Goal: Task Accomplishment & Management: Manage account settings

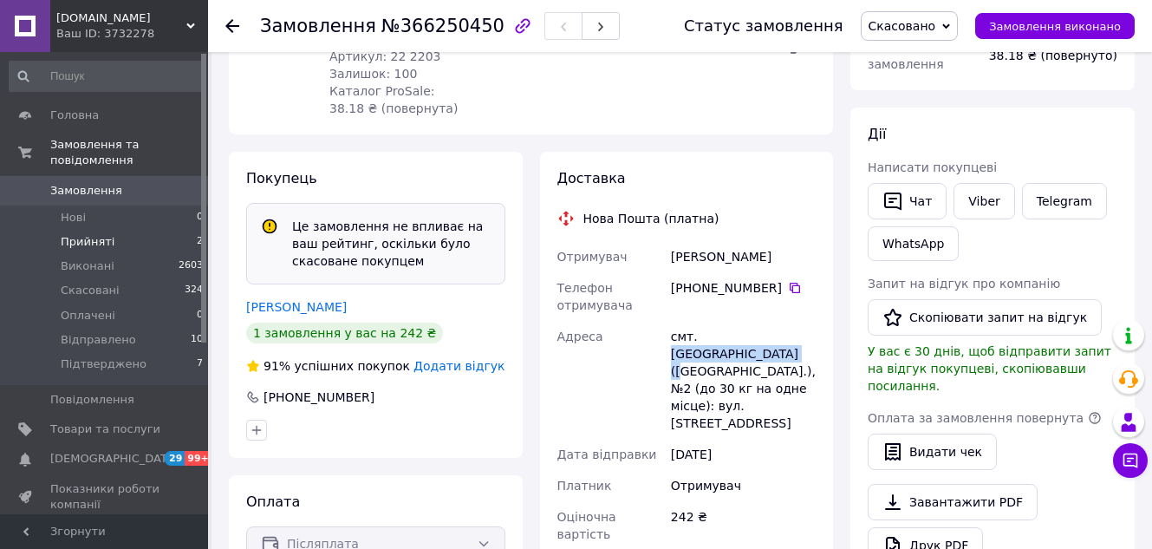
scroll to position [260, 0]
click at [93, 208] on li "Нові 0" at bounding box center [106, 217] width 213 height 24
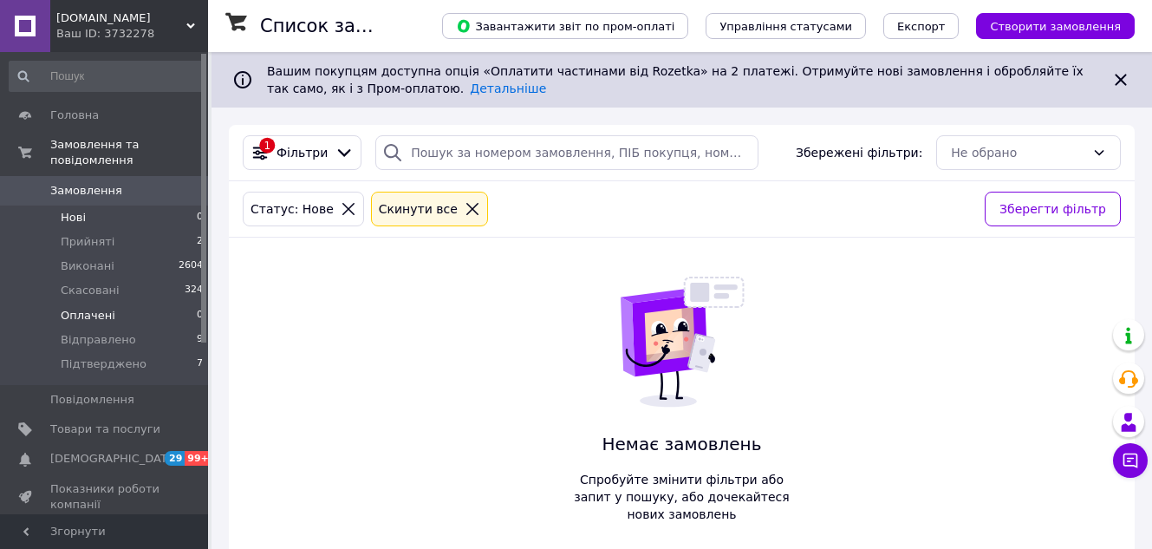
click at [107, 308] on span "Оплачені" at bounding box center [88, 316] width 55 height 16
click at [118, 205] on li "Нові 0" at bounding box center [106, 217] width 213 height 24
click at [114, 230] on li "Прийняті 2" at bounding box center [106, 242] width 213 height 24
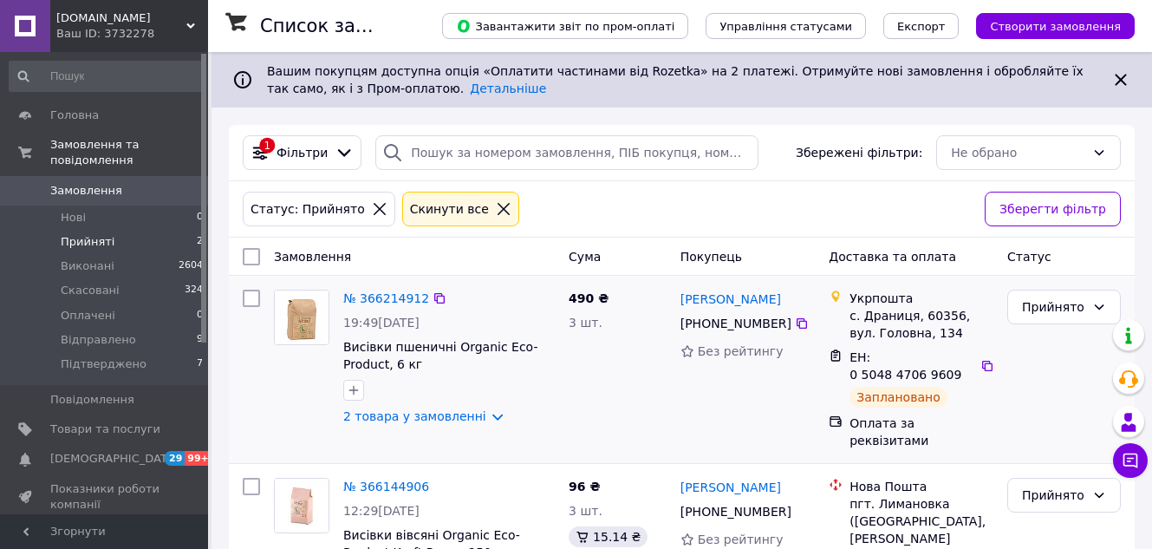
scroll to position [72, 0]
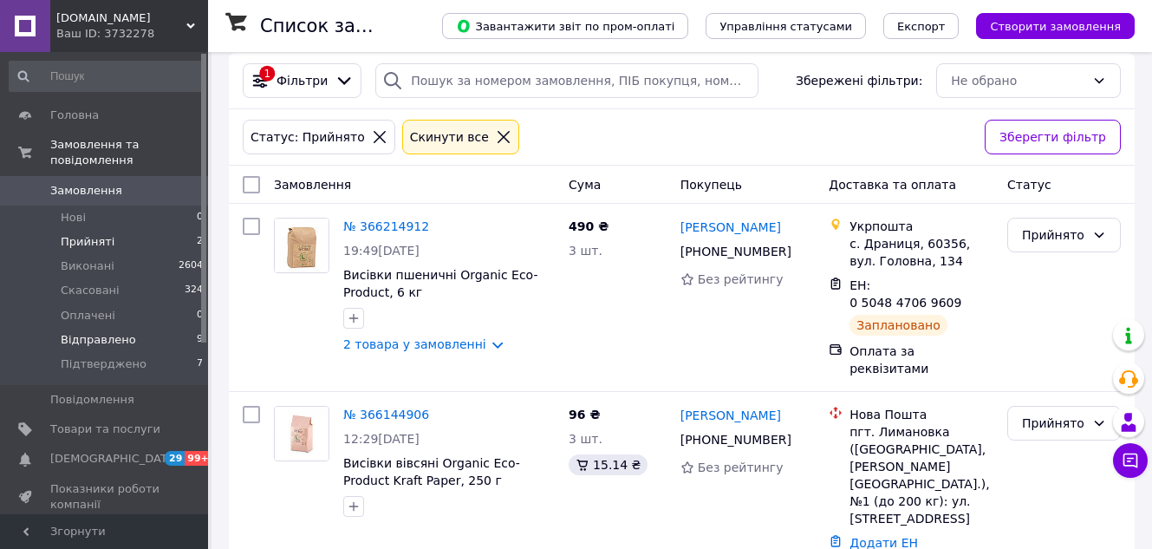
click at [106, 328] on li "Відправлено 9" at bounding box center [106, 340] width 213 height 24
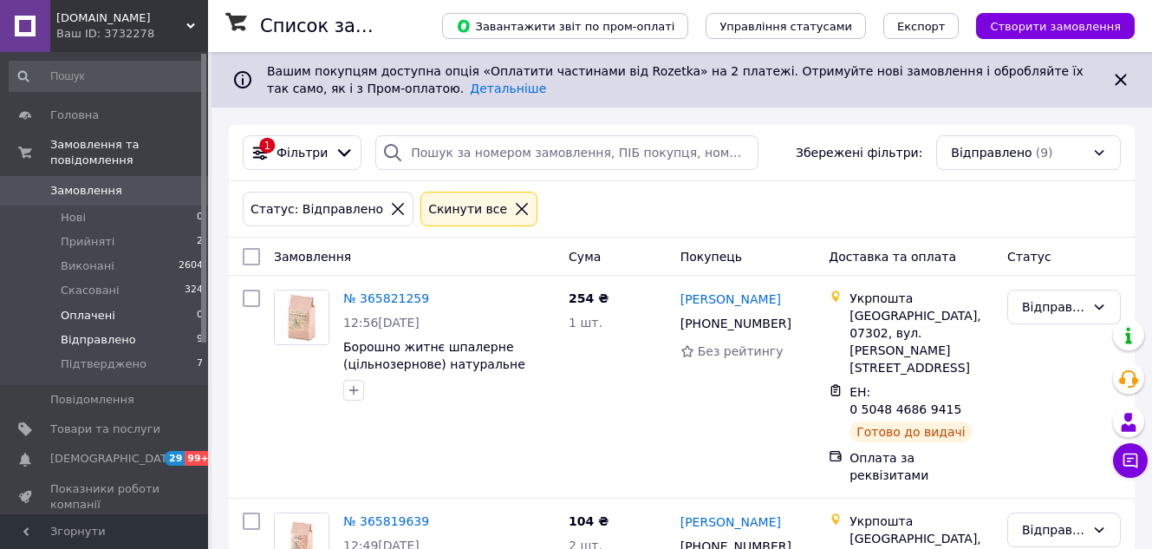
click at [110, 303] on li "Оплачені 0" at bounding box center [106, 315] width 213 height 24
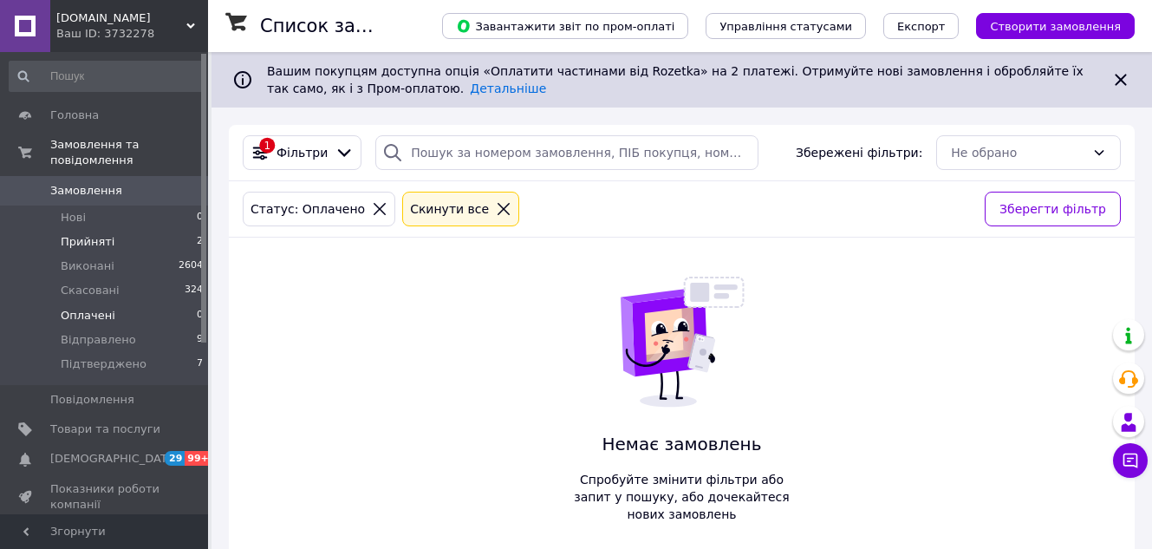
click at [122, 230] on li "Прийняті 2" at bounding box center [106, 242] width 213 height 24
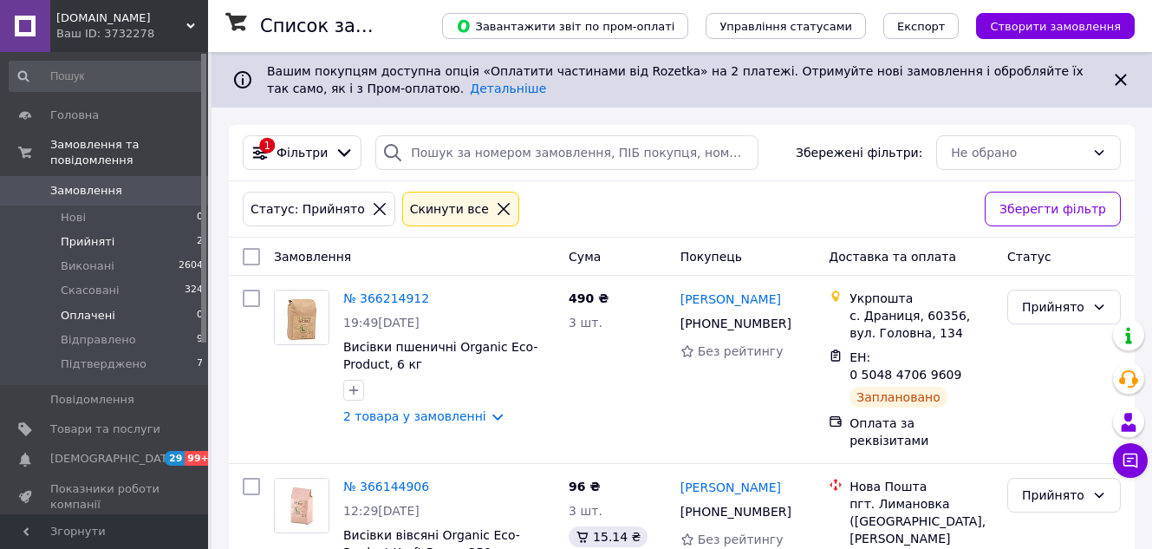
click at [94, 308] on span "Оплачені" at bounding box center [88, 316] width 55 height 16
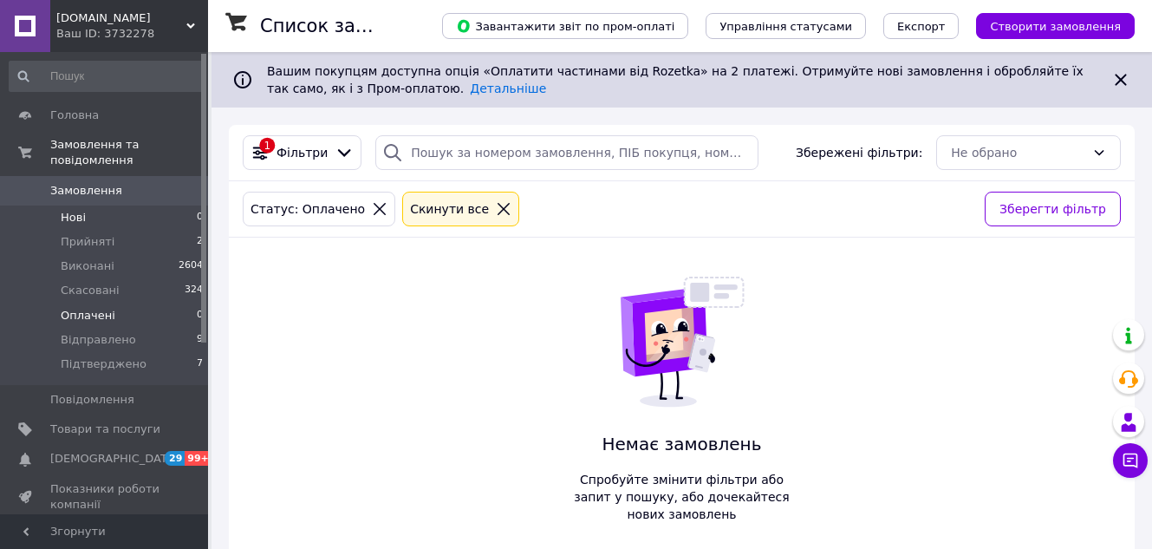
click at [83, 210] on span "Нові" at bounding box center [73, 218] width 25 height 16
click at [110, 303] on li "Оплачені 0" at bounding box center [106, 315] width 213 height 24
click at [124, 230] on li "Прийняті 2" at bounding box center [106, 242] width 213 height 24
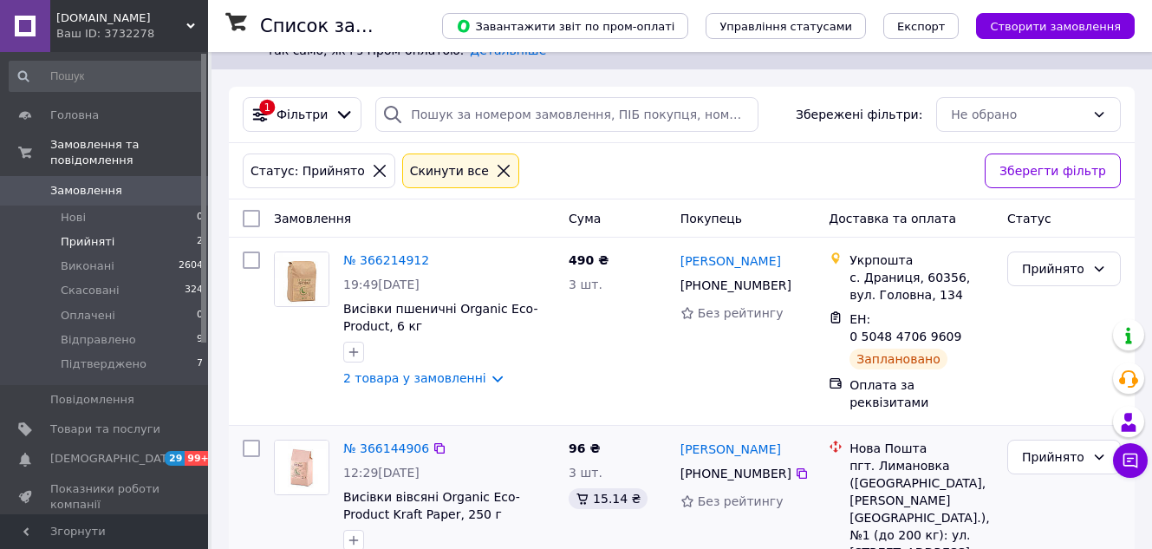
scroll to position [72, 0]
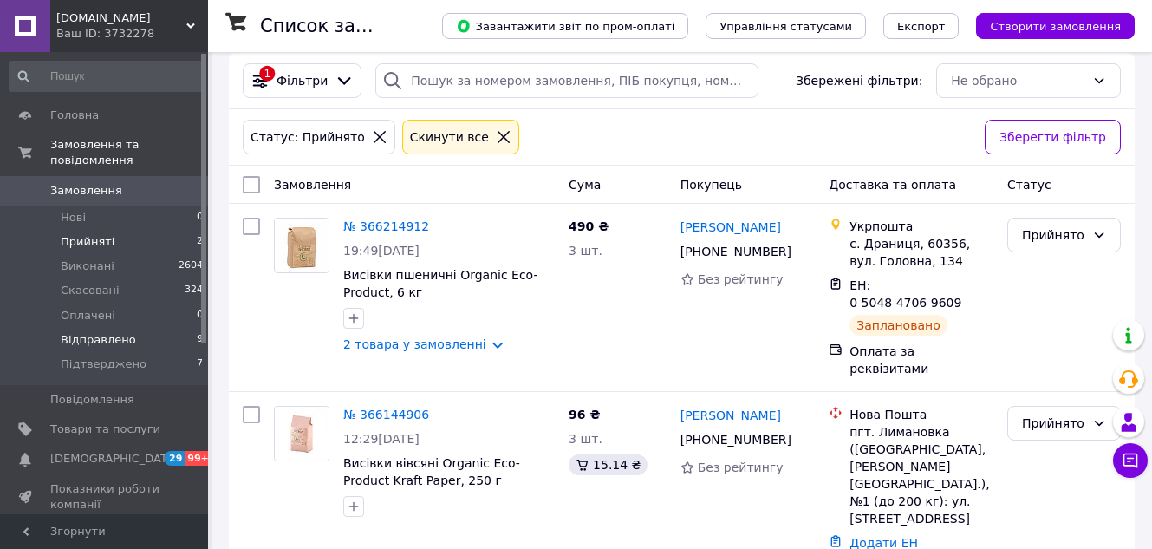
click at [118, 332] on span "Відправлено" at bounding box center [98, 340] width 75 height 16
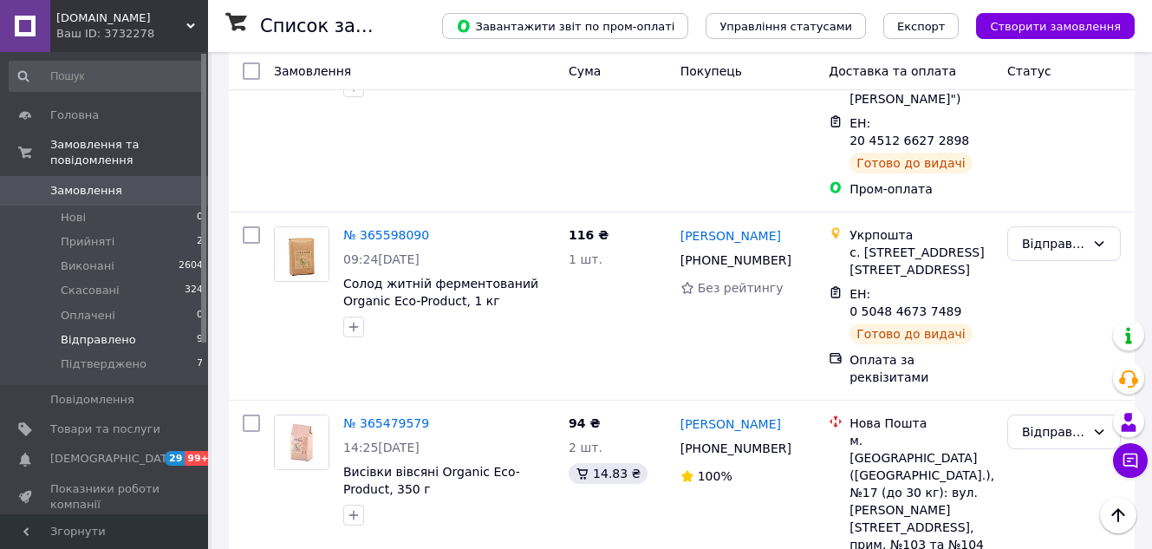
scroll to position [1126, 0]
